Goal: Information Seeking & Learning: Learn about a topic

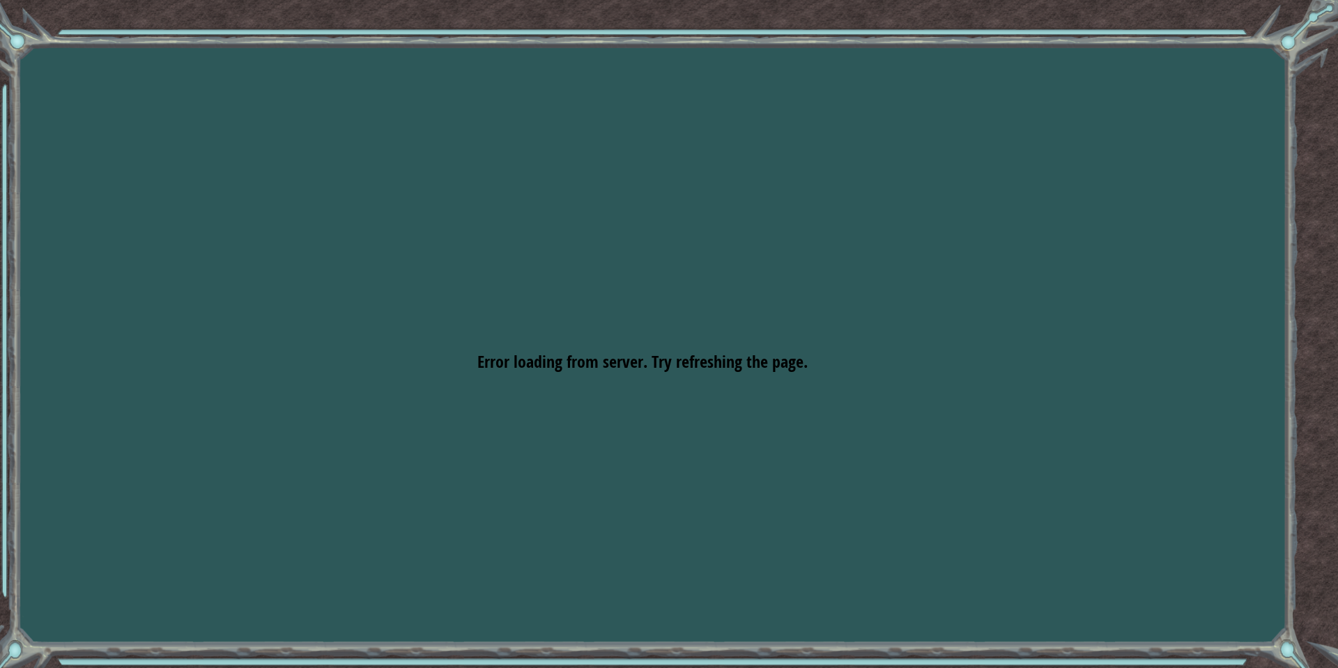
drag, startPoint x: 522, startPoint y: 119, endPoint x: 382, endPoint y: 29, distance: 166.2
click at [520, 116] on div "Goals Error loading from server. Try refreshing the page. You'll need to join a…" at bounding box center [669, 334] width 1338 height 668
